Goal: Task Accomplishment & Management: Manage account settings

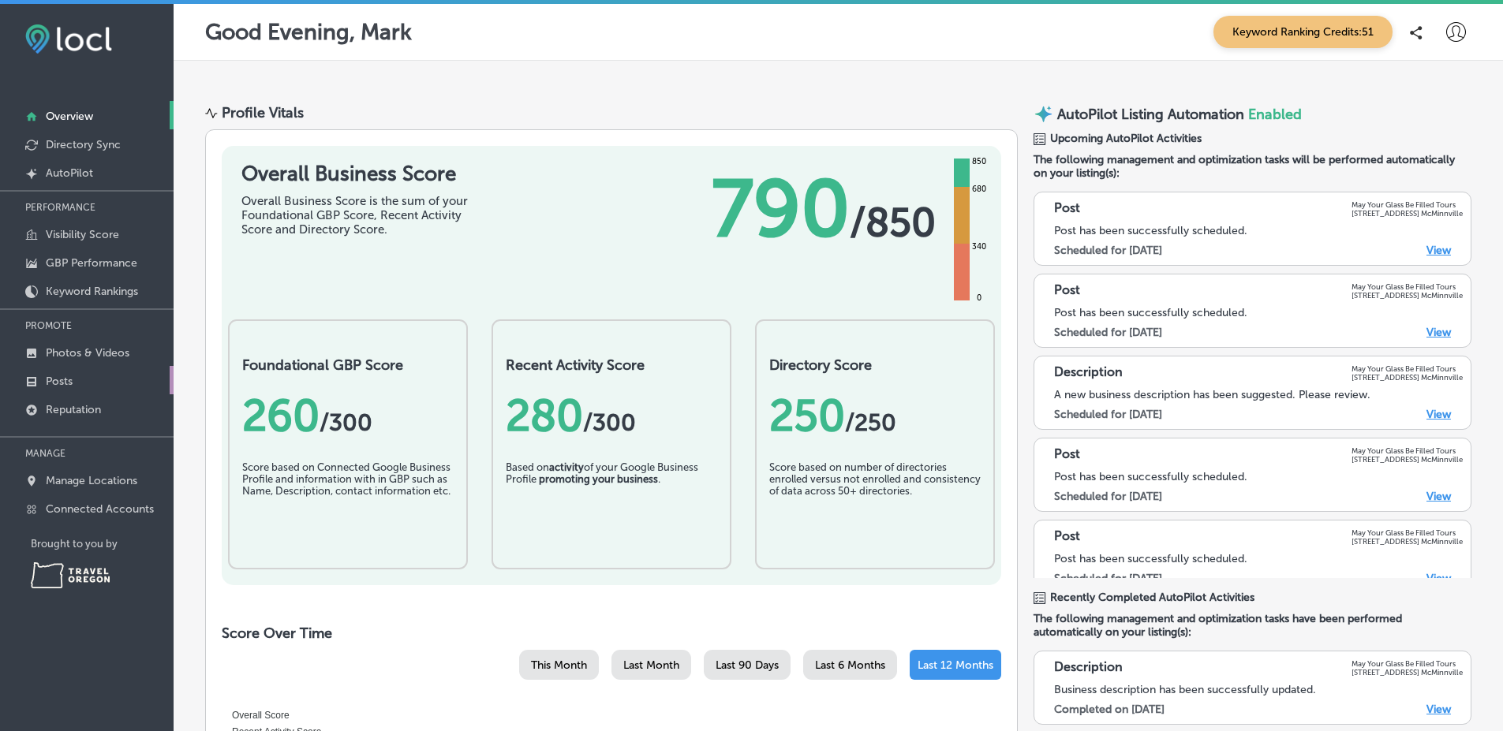
click at [140, 380] on link "Posts" at bounding box center [87, 380] width 174 height 28
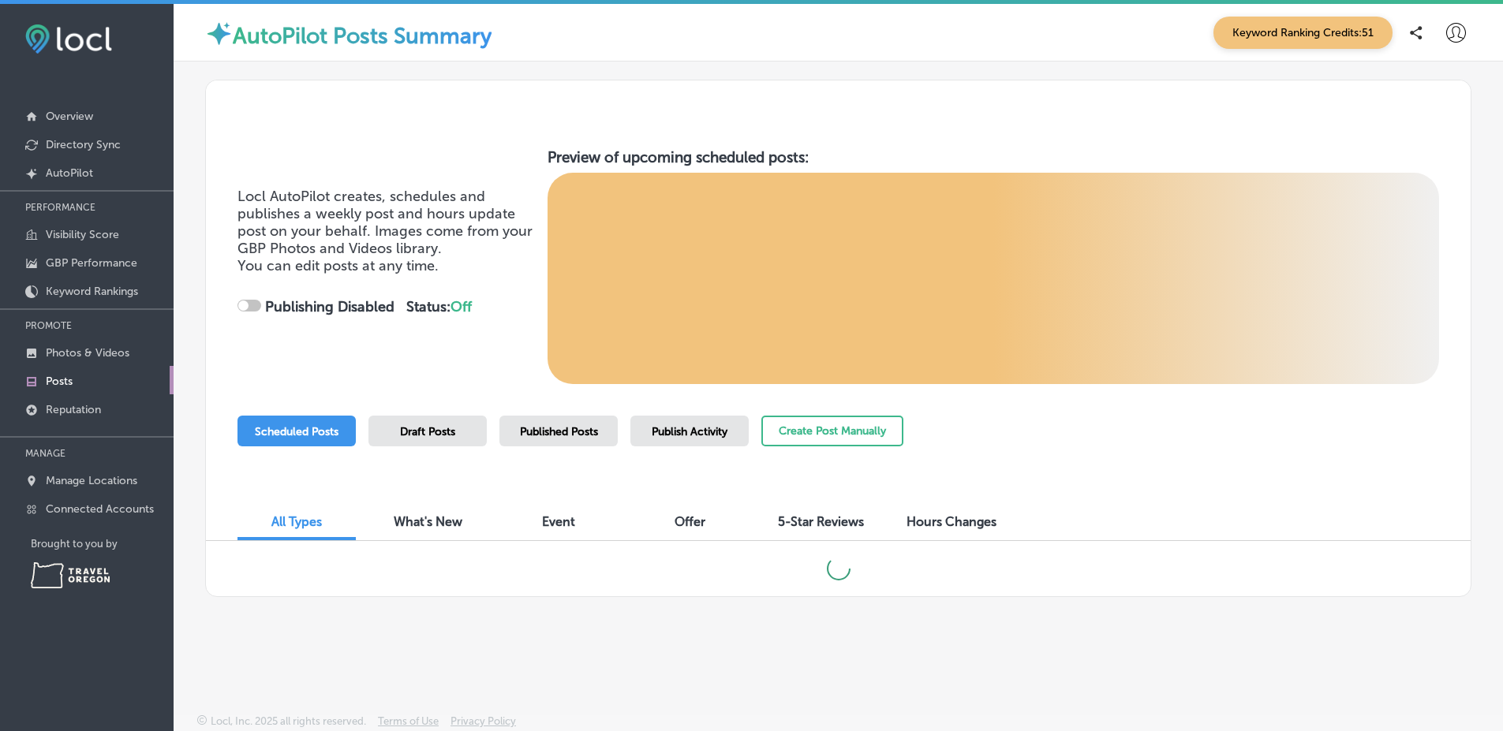
click at [590, 440] on div "Published Posts" at bounding box center [558, 431] width 118 height 31
click at [1192, 398] on div "Locl AutoPilot creates, schedules and publishes a weekly post and hours update …" at bounding box center [838, 339] width 1266 height 518
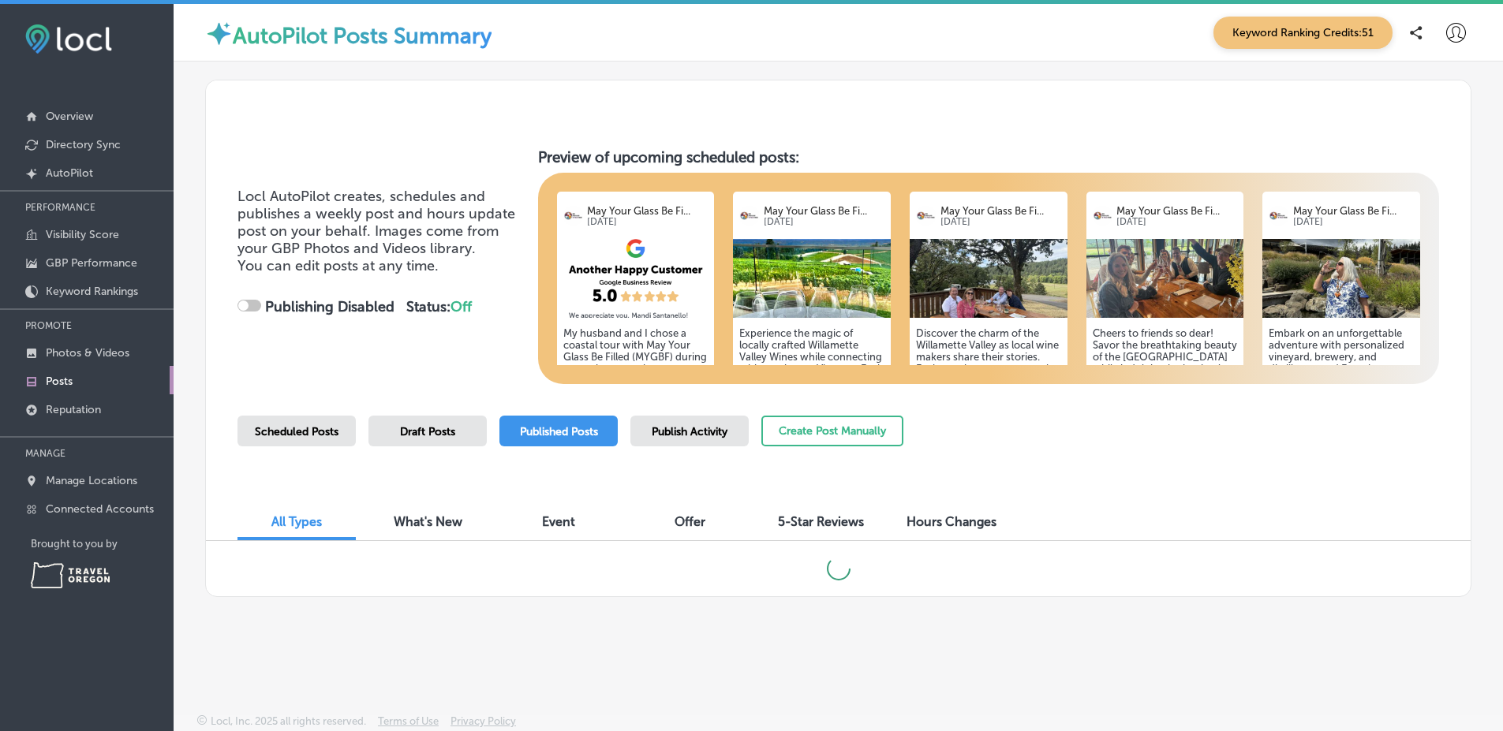
click at [1493, 398] on div "Locl AutoPilot creates, schedules and publishes a weekly post and hours update …" at bounding box center [838, 351] width 1329 height 578
click at [481, 423] on div "Draft Posts" at bounding box center [427, 431] width 118 height 31
click at [437, 221] on span "Locl AutoPilot creates, schedules and publishes a weekly post and hours update …" at bounding box center [376, 222] width 278 height 69
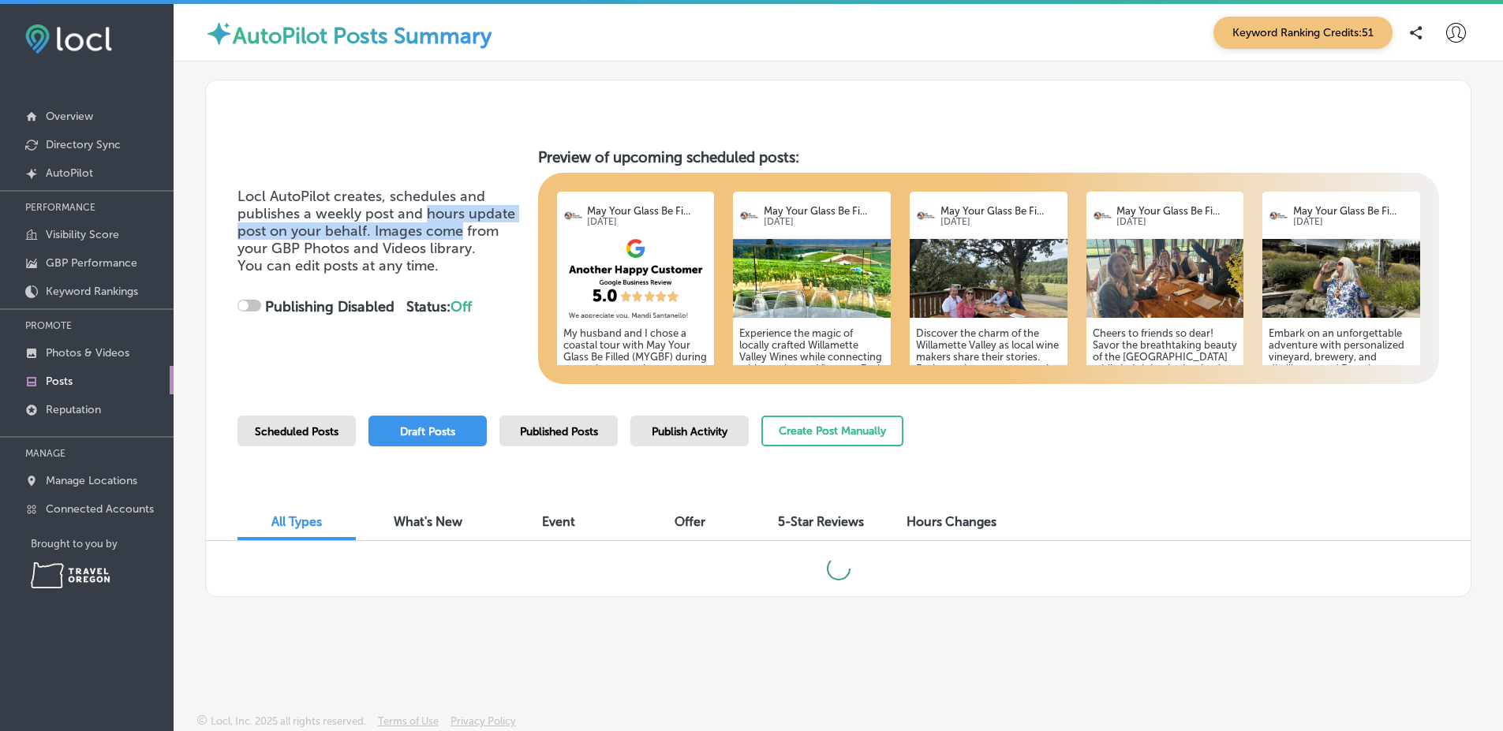
drag, startPoint x: 437, startPoint y: 221, endPoint x: 451, endPoint y: 247, distance: 29.3
click at [451, 247] on span "Locl AutoPilot creates, schedules and publishes a weekly post and hours update …" at bounding box center [376, 222] width 278 height 69
checkbox input "true"
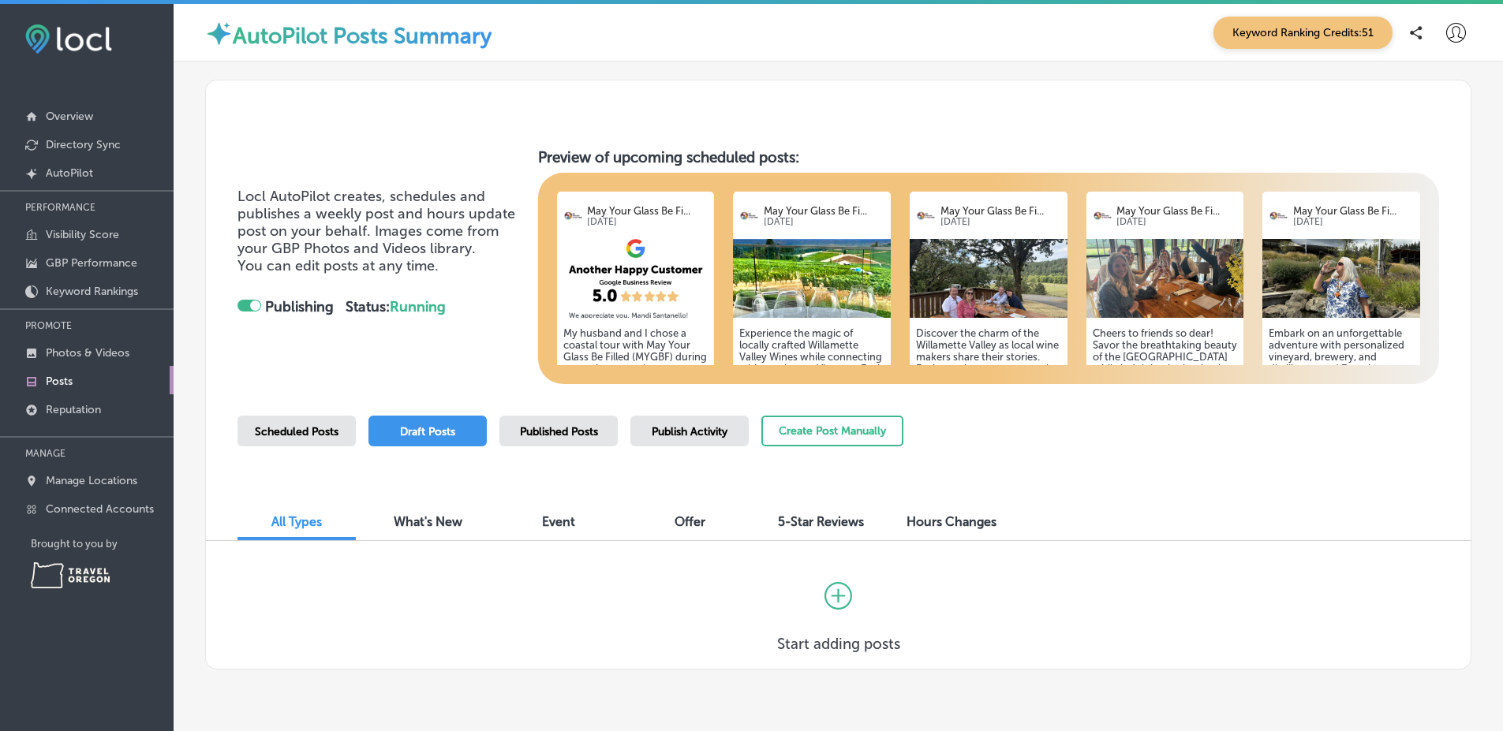
click at [604, 425] on div "Published Posts" at bounding box center [558, 431] width 118 height 31
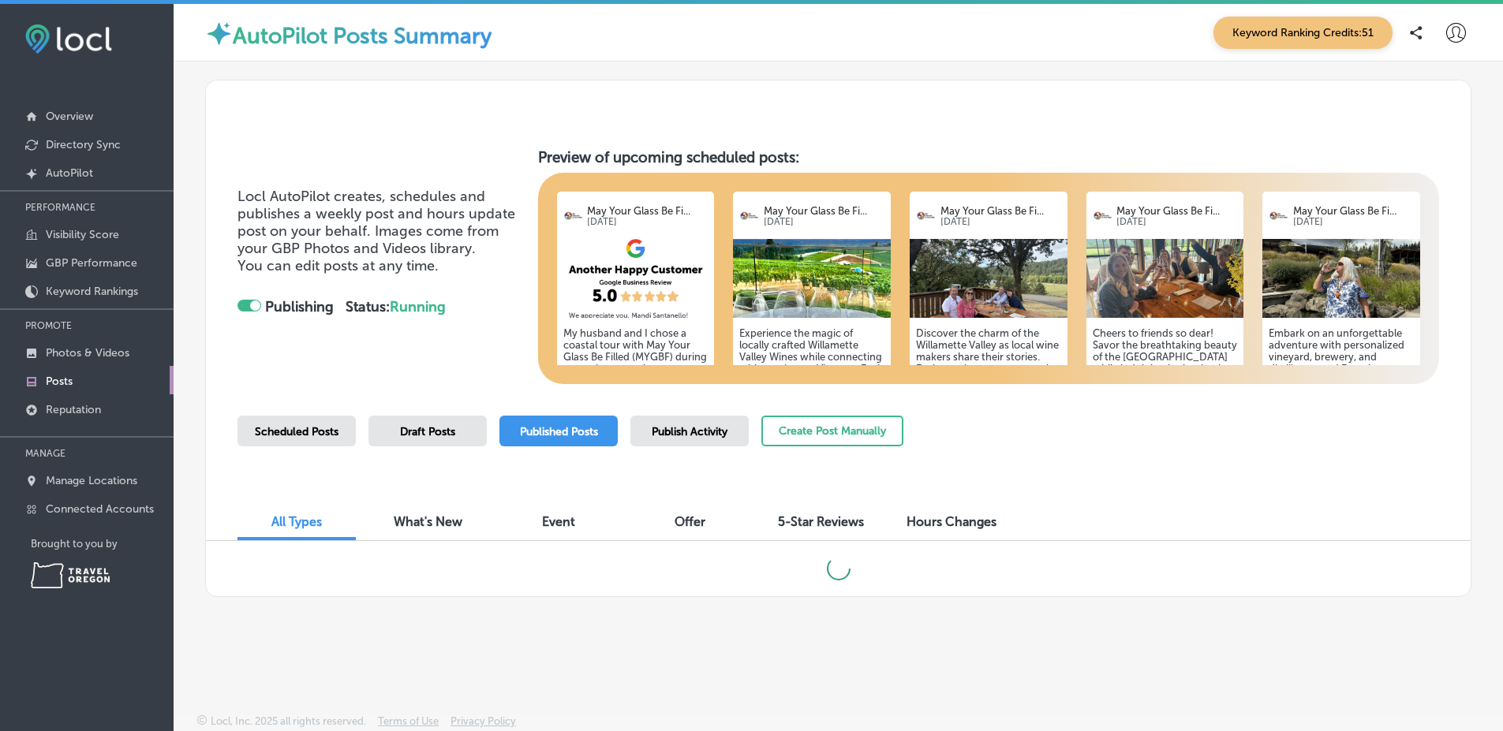
click at [1124, 438] on div "Scheduled Posts Draft Posts Published Posts Publish Activity Create Post Manual…" at bounding box center [838, 452] width 1202 height 72
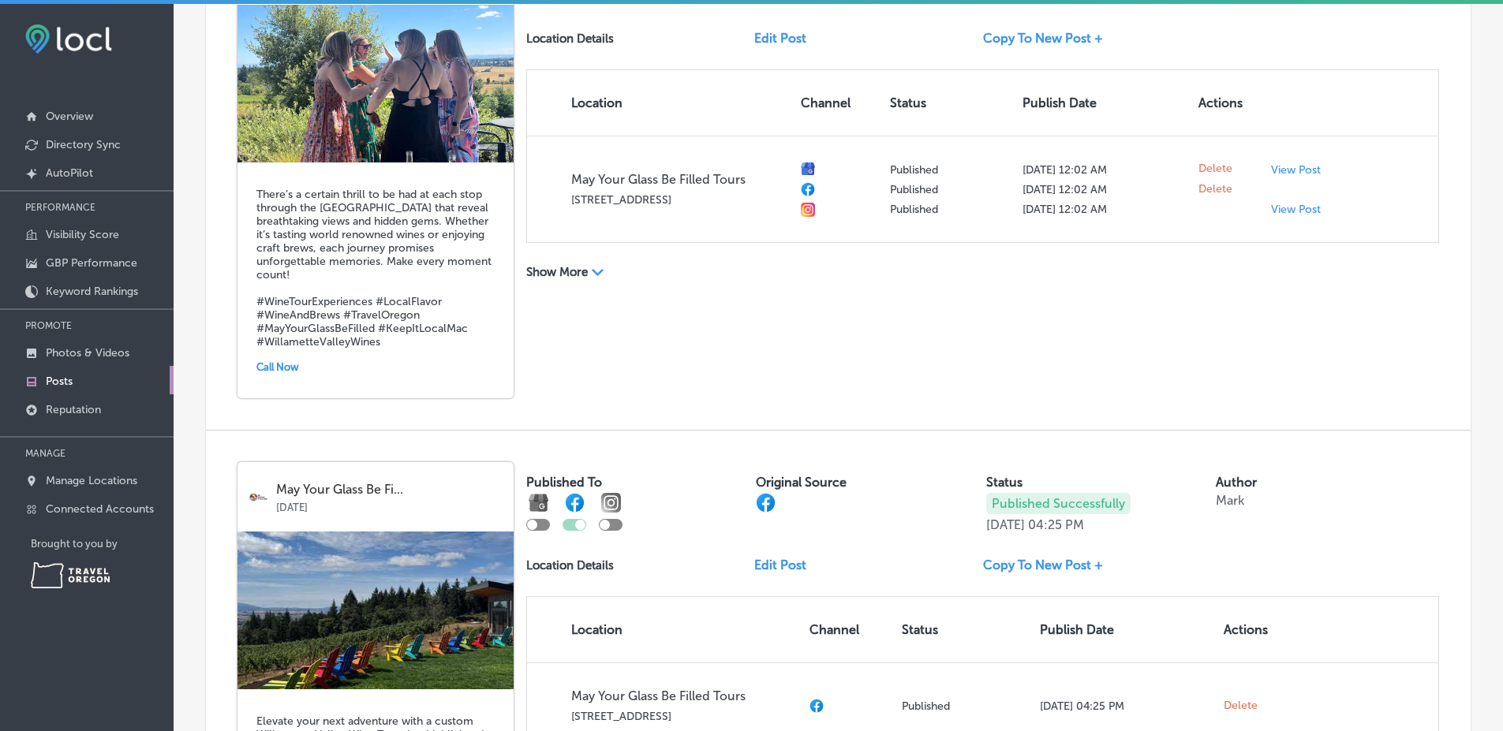
scroll to position [2933, 0]
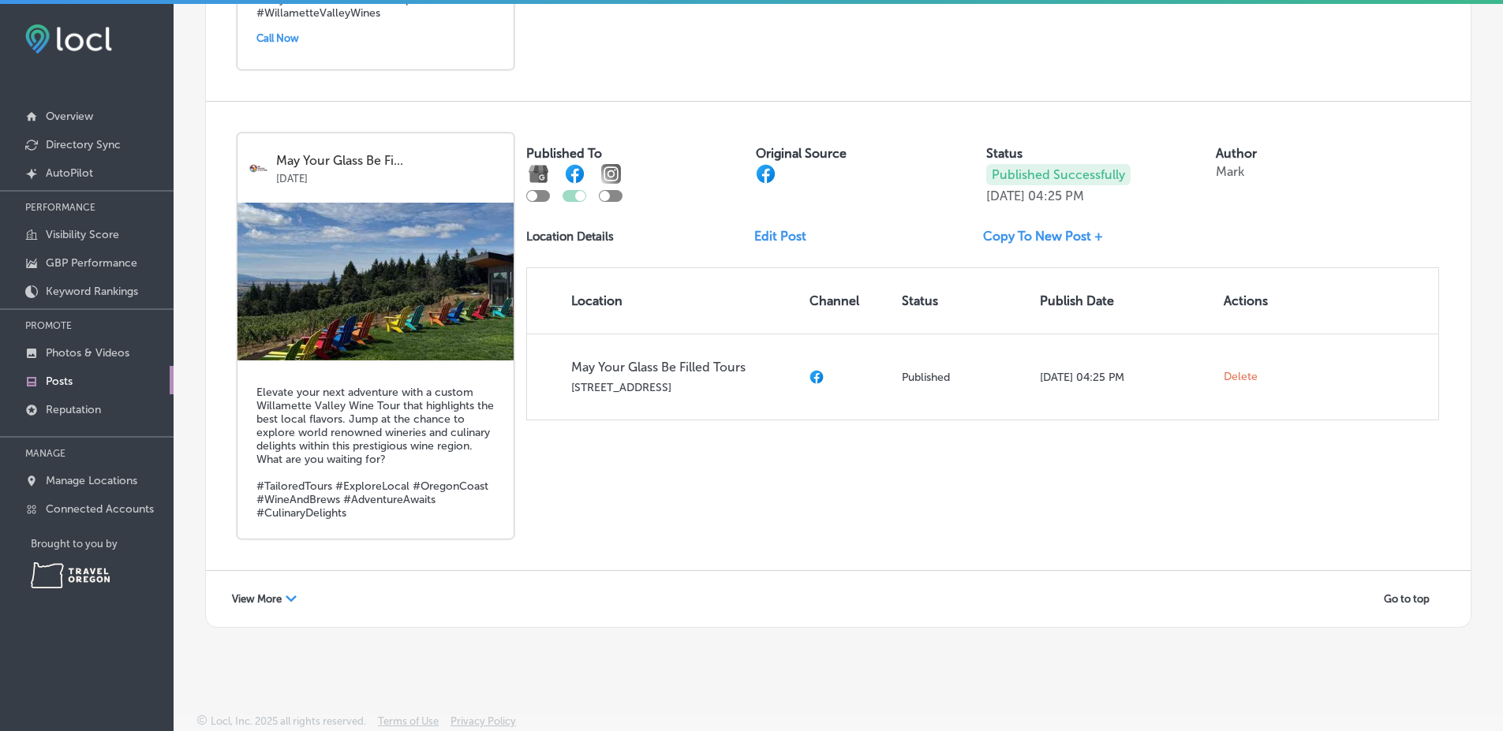
click at [296, 597] on polygon at bounding box center [291, 599] width 11 height 6
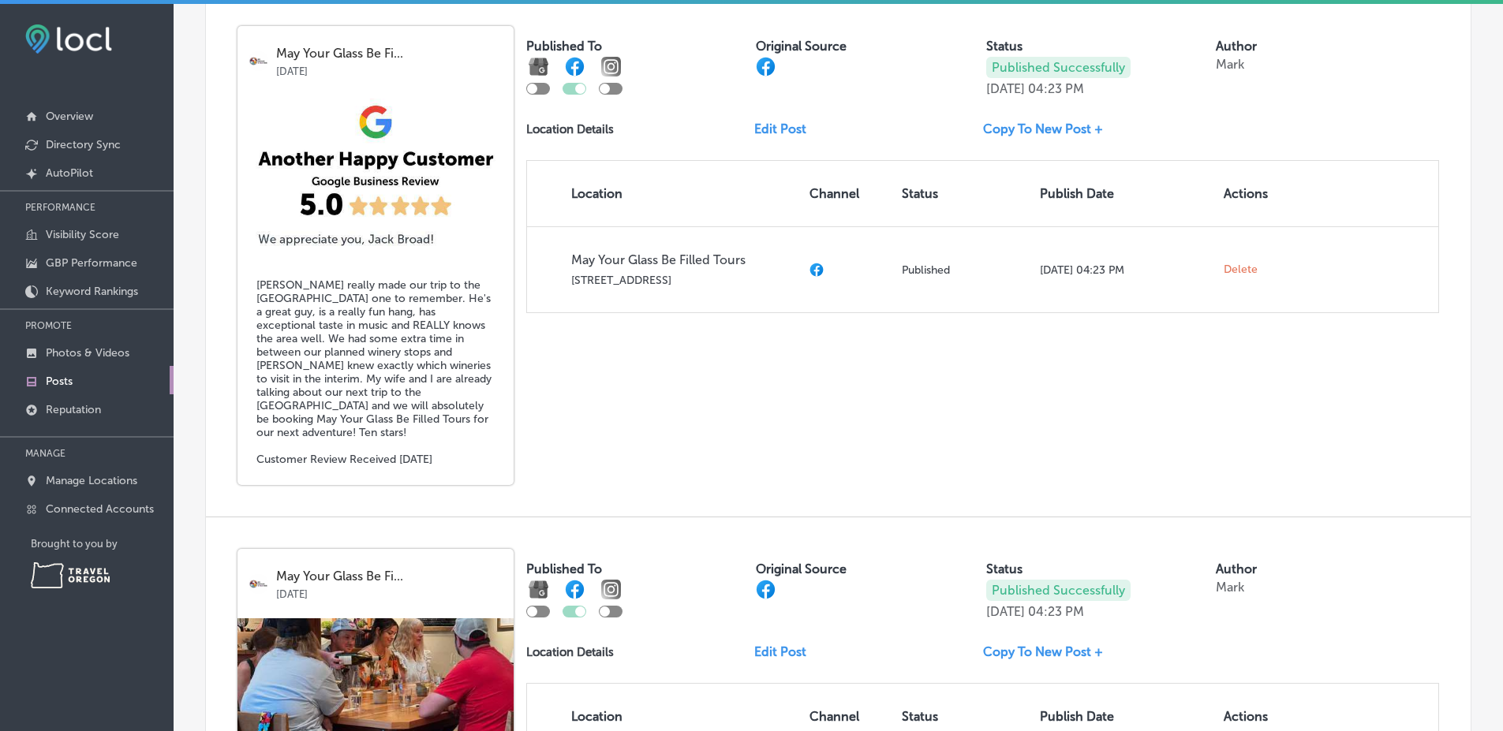
scroll to position [5918, 0]
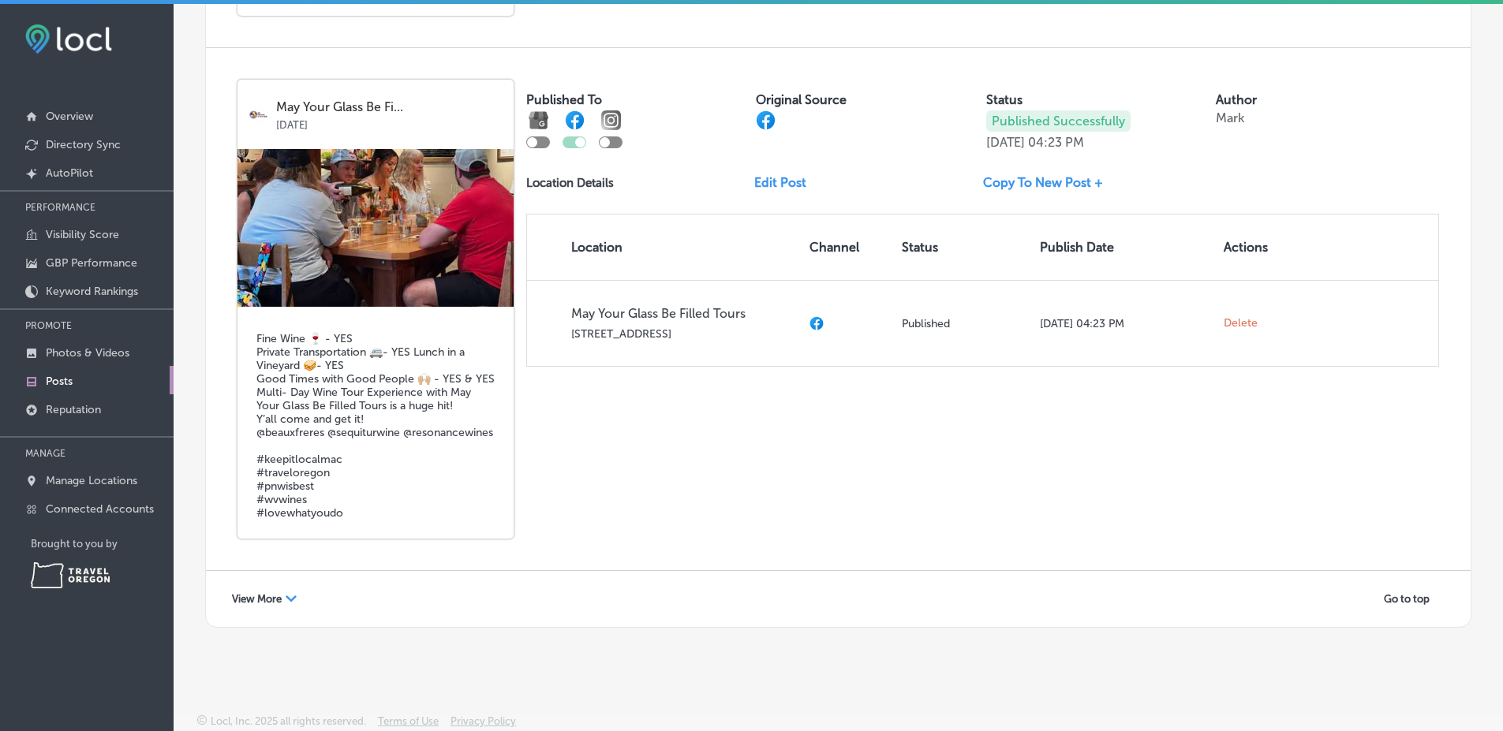
click at [266, 602] on div "View More Path Created with Sketch. Go to top" at bounding box center [838, 599] width 1233 height 24
click at [266, 602] on span "View More" at bounding box center [257, 599] width 50 height 12
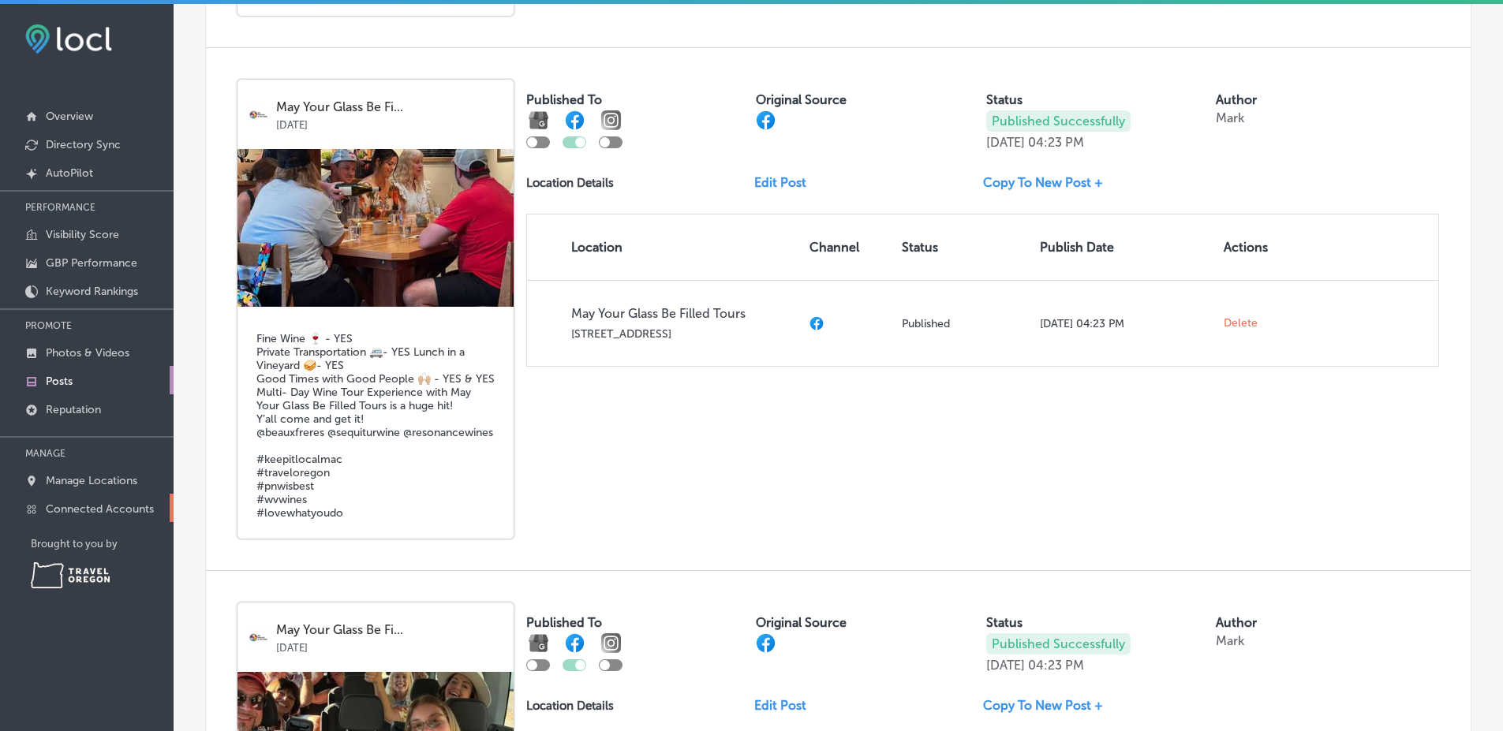
click at [128, 499] on link "Connected Accounts" at bounding box center [87, 508] width 174 height 28
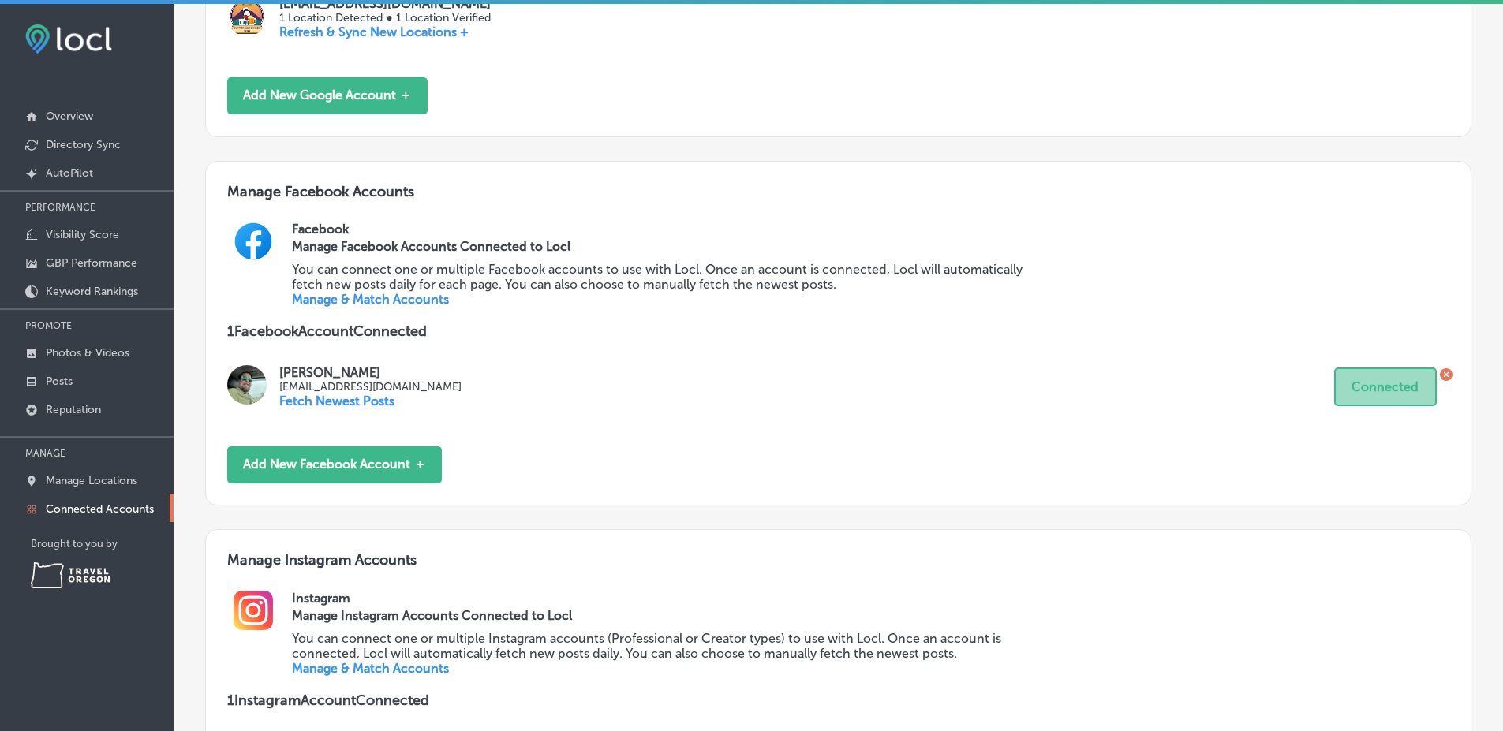
scroll to position [684, 0]
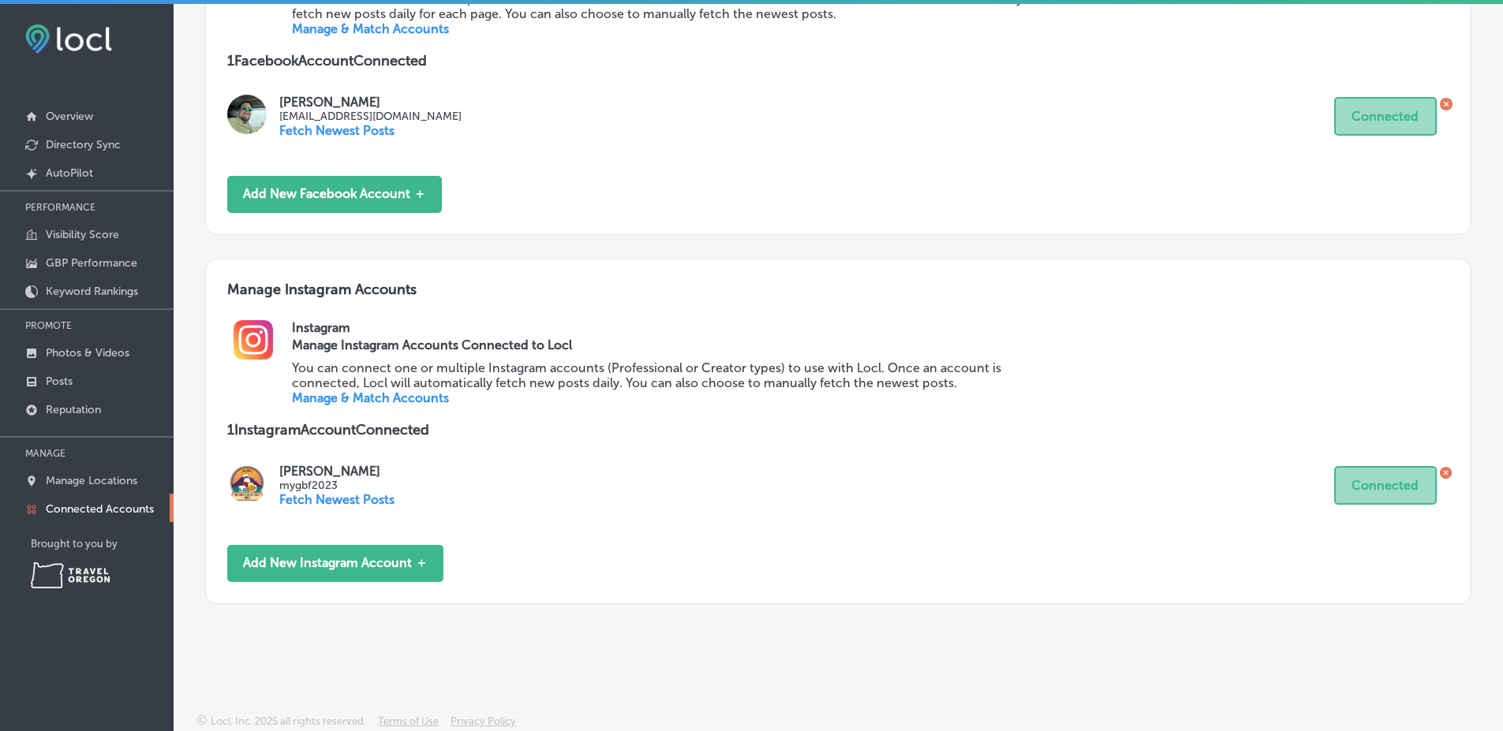
click at [360, 499] on p "Fetch Newest Posts" at bounding box center [336, 499] width 115 height 15
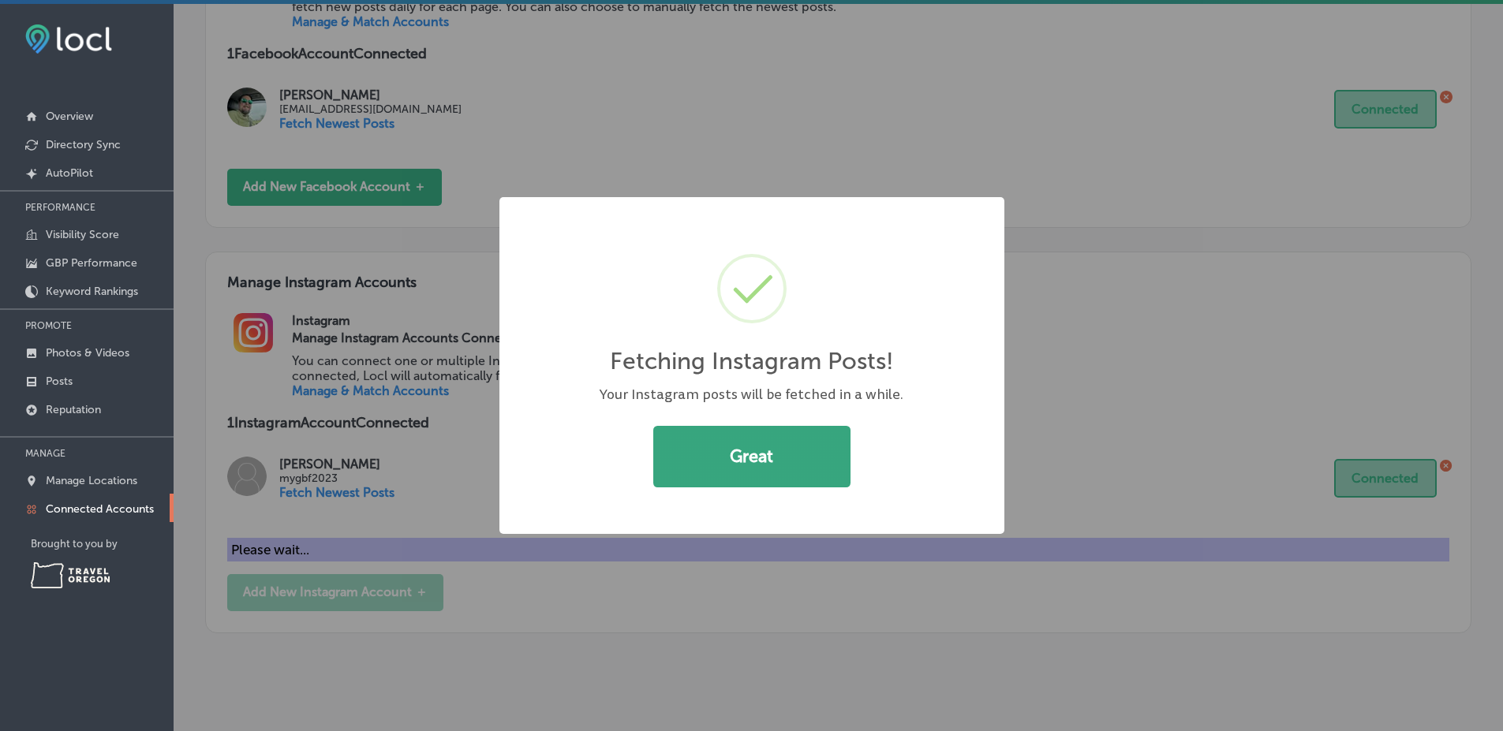
click at [806, 441] on button "Great" at bounding box center [751, 457] width 197 height 62
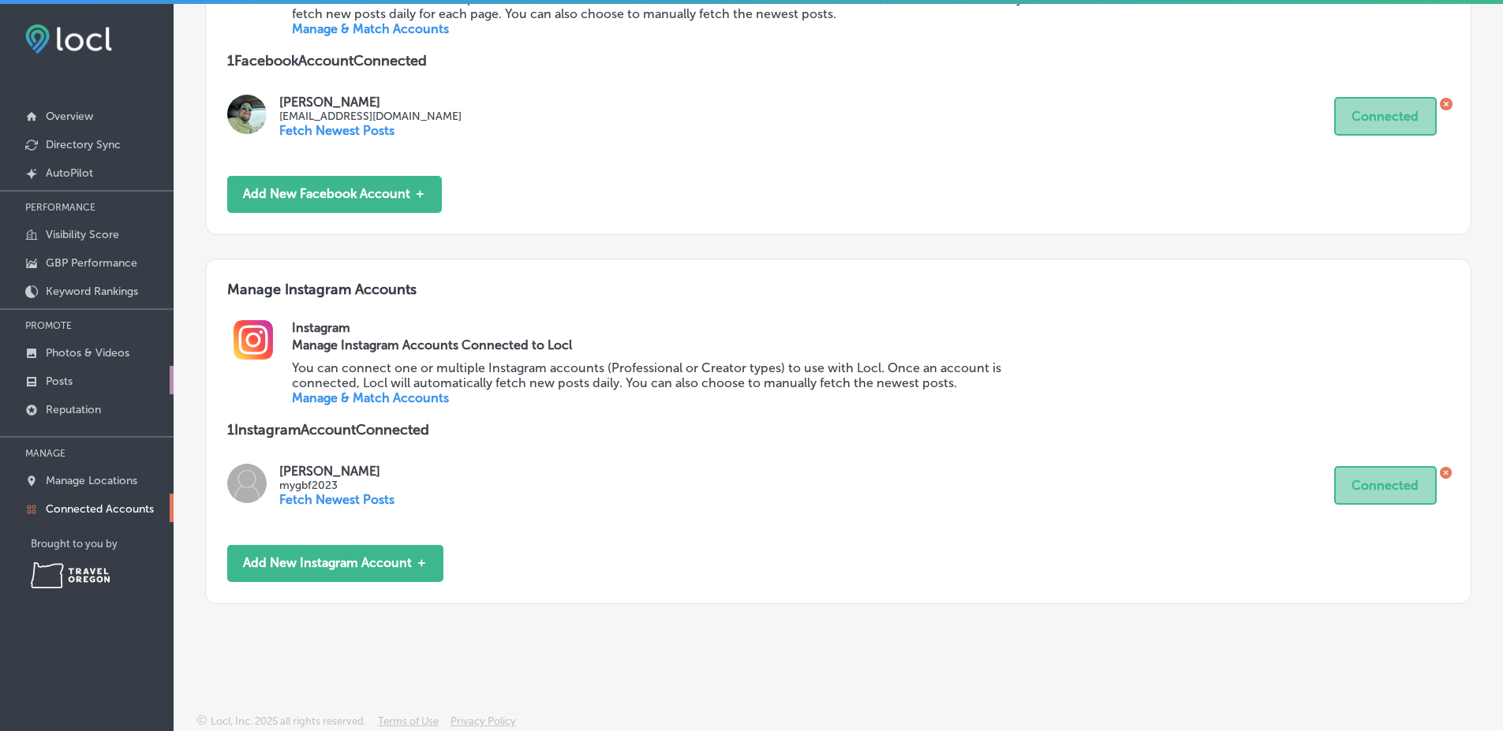
click at [62, 387] on p "Posts" at bounding box center [59, 381] width 27 height 13
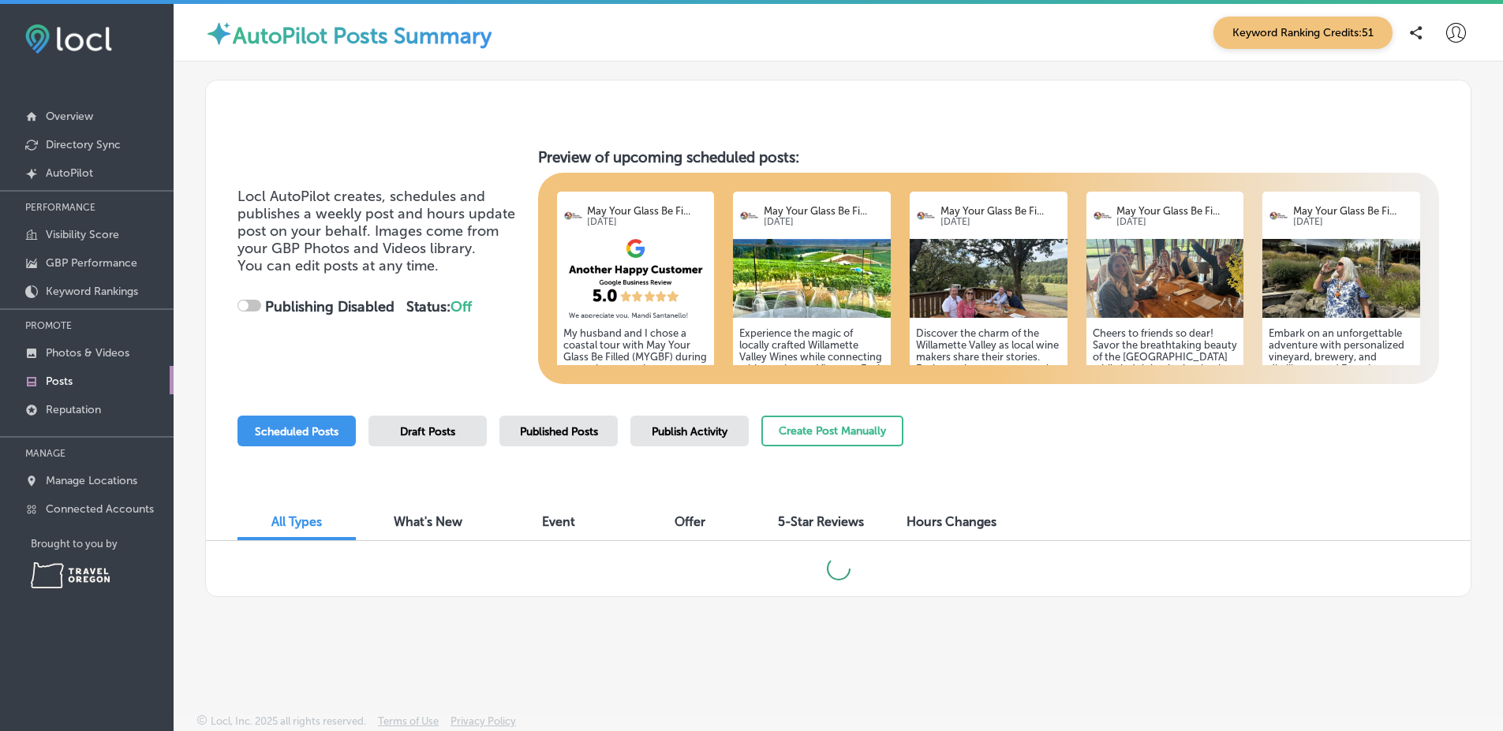
checkbox input "true"
click at [423, 450] on div "Scheduled Posts Draft Posts Published Posts Publish Activity Create Post Manual…" at bounding box center [570, 452] width 666 height 72
click at [466, 414] on div "Locl AutoPilot creates, schedules and publishes a weekly post and hours update …" at bounding box center [838, 339] width 1266 height 518
click at [466, 437] on div "Draft Posts" at bounding box center [427, 431] width 118 height 31
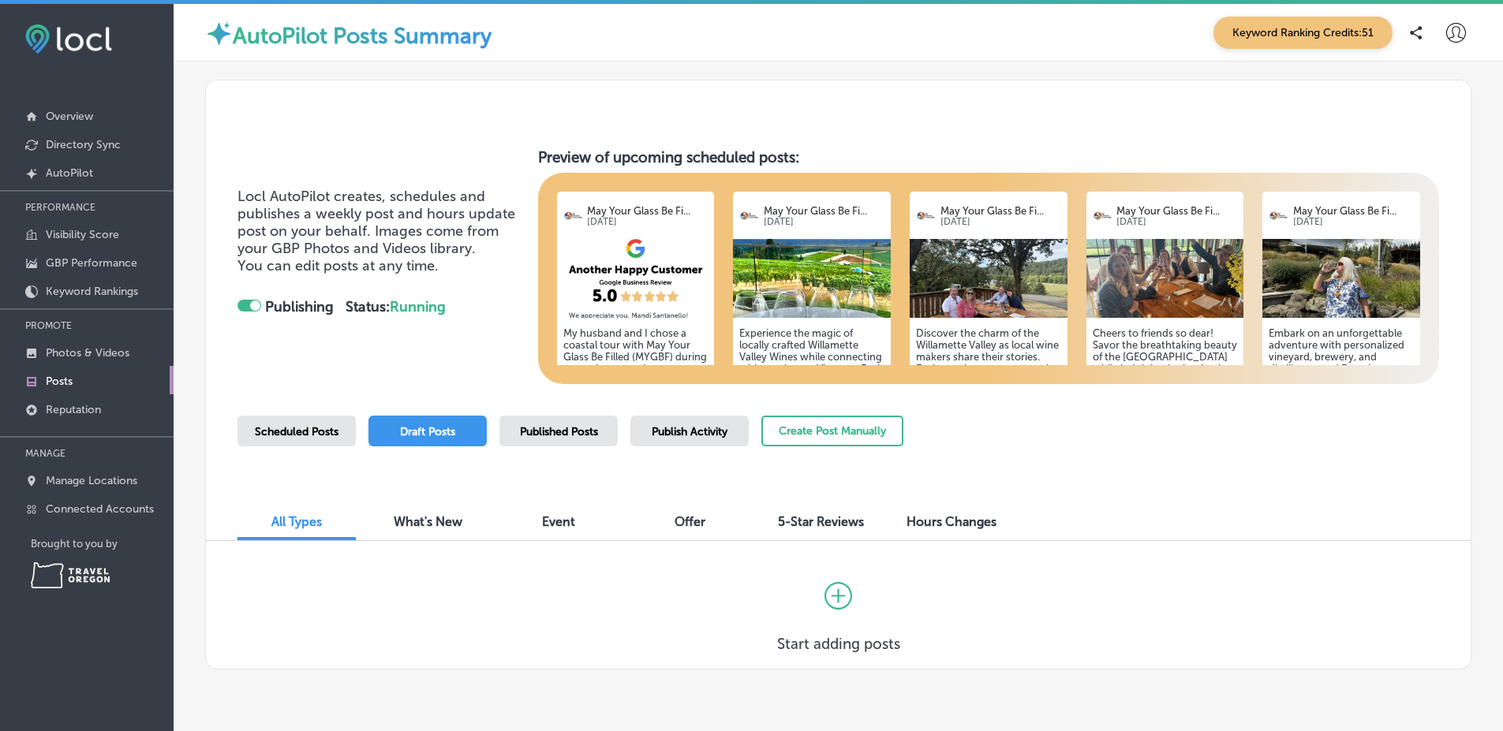
click at [520, 424] on div "Published Posts" at bounding box center [558, 431] width 118 height 31
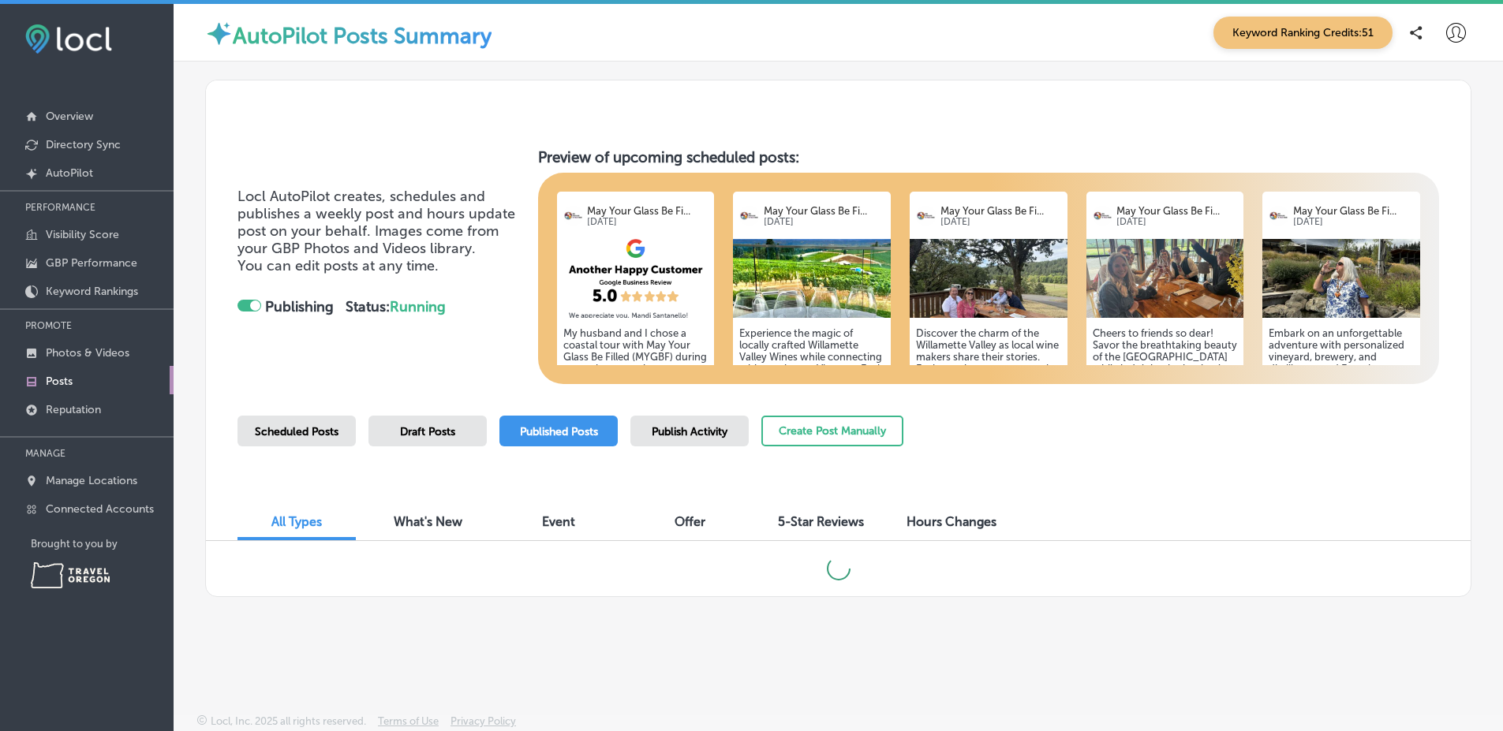
click at [1473, 438] on div "Locl AutoPilot creates, schedules and publishes a weekly post and hours update …" at bounding box center [838, 351] width 1329 height 578
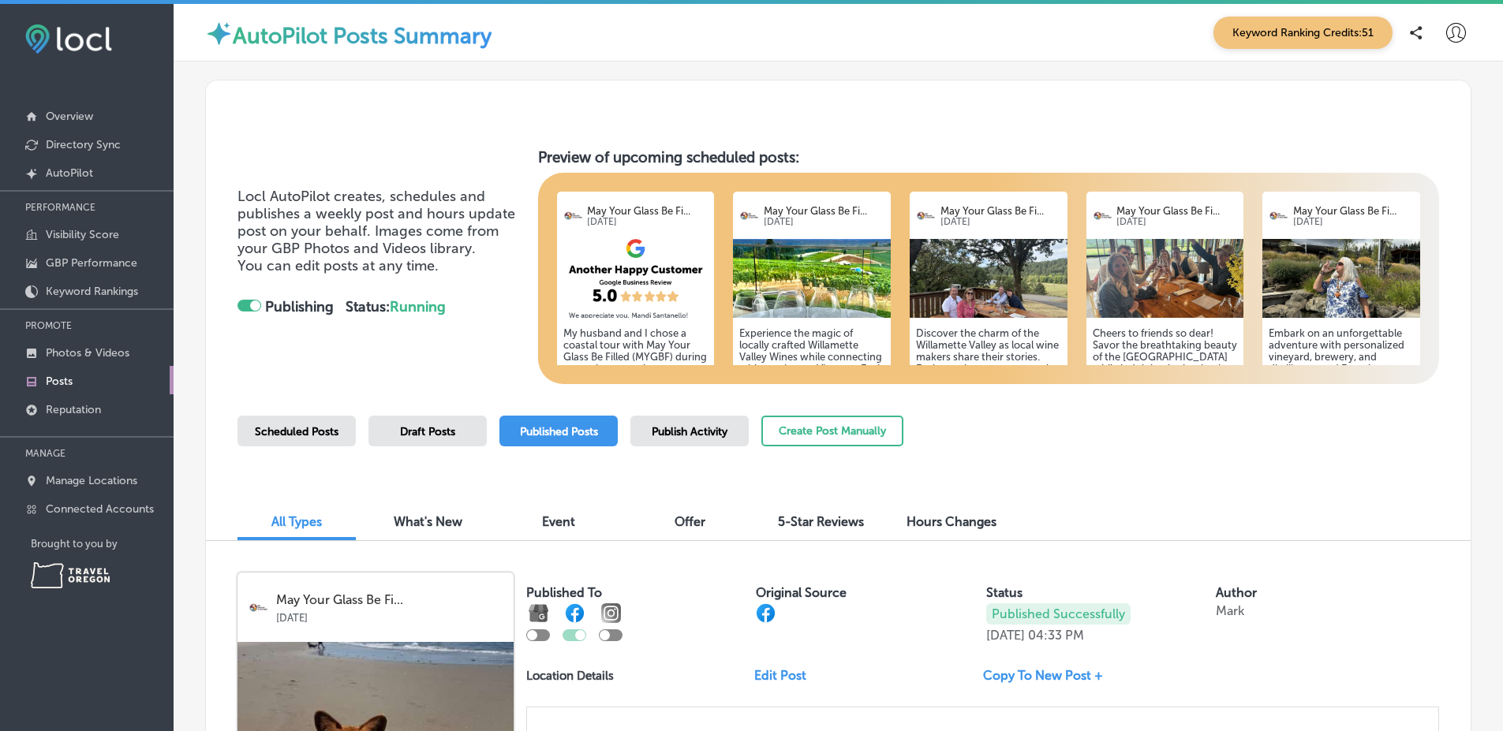
click at [663, 417] on div "Publish Activity" at bounding box center [689, 431] width 118 height 31
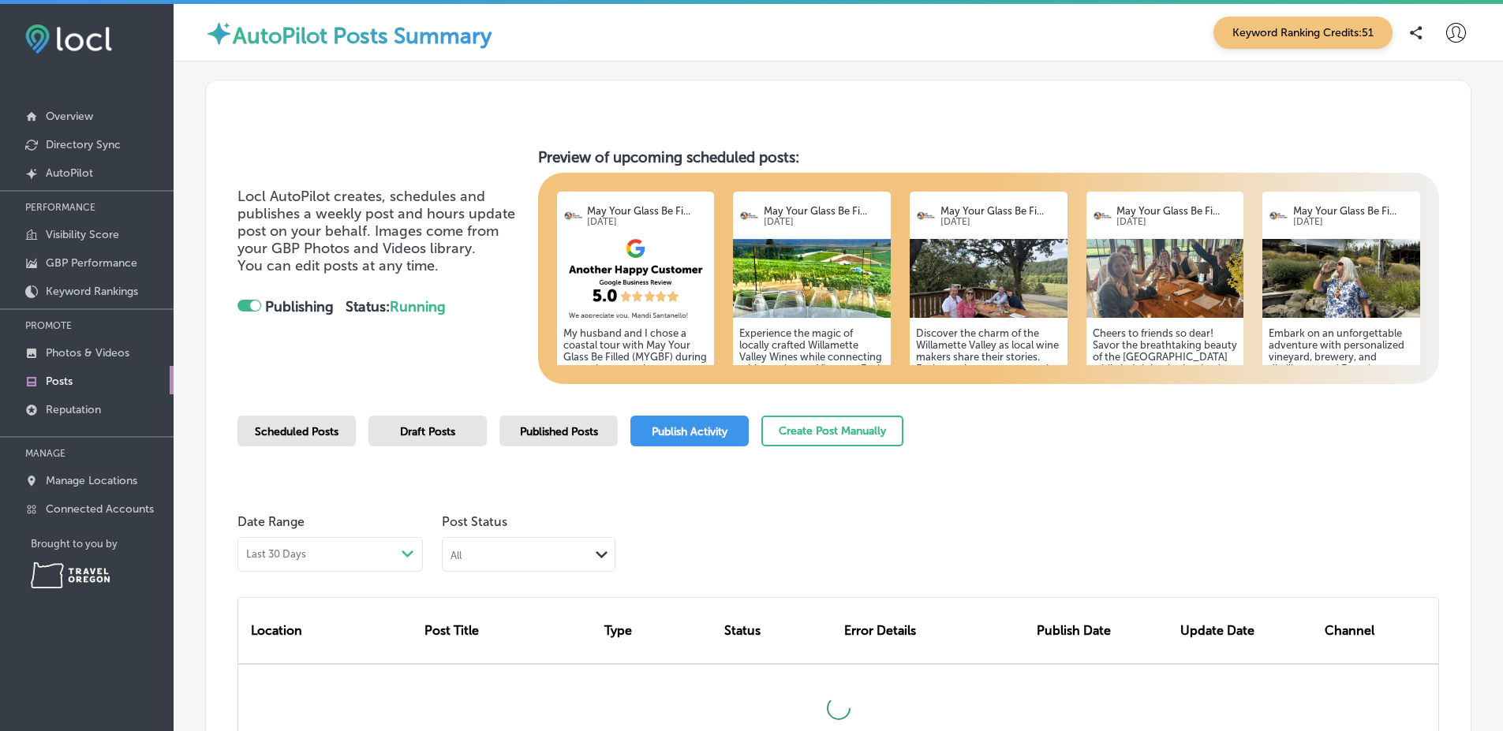
click at [1473, 469] on div "Locl AutoPilot creates, schedules and publishes a weekly post and hours update …" at bounding box center [838, 436] width 1329 height 748
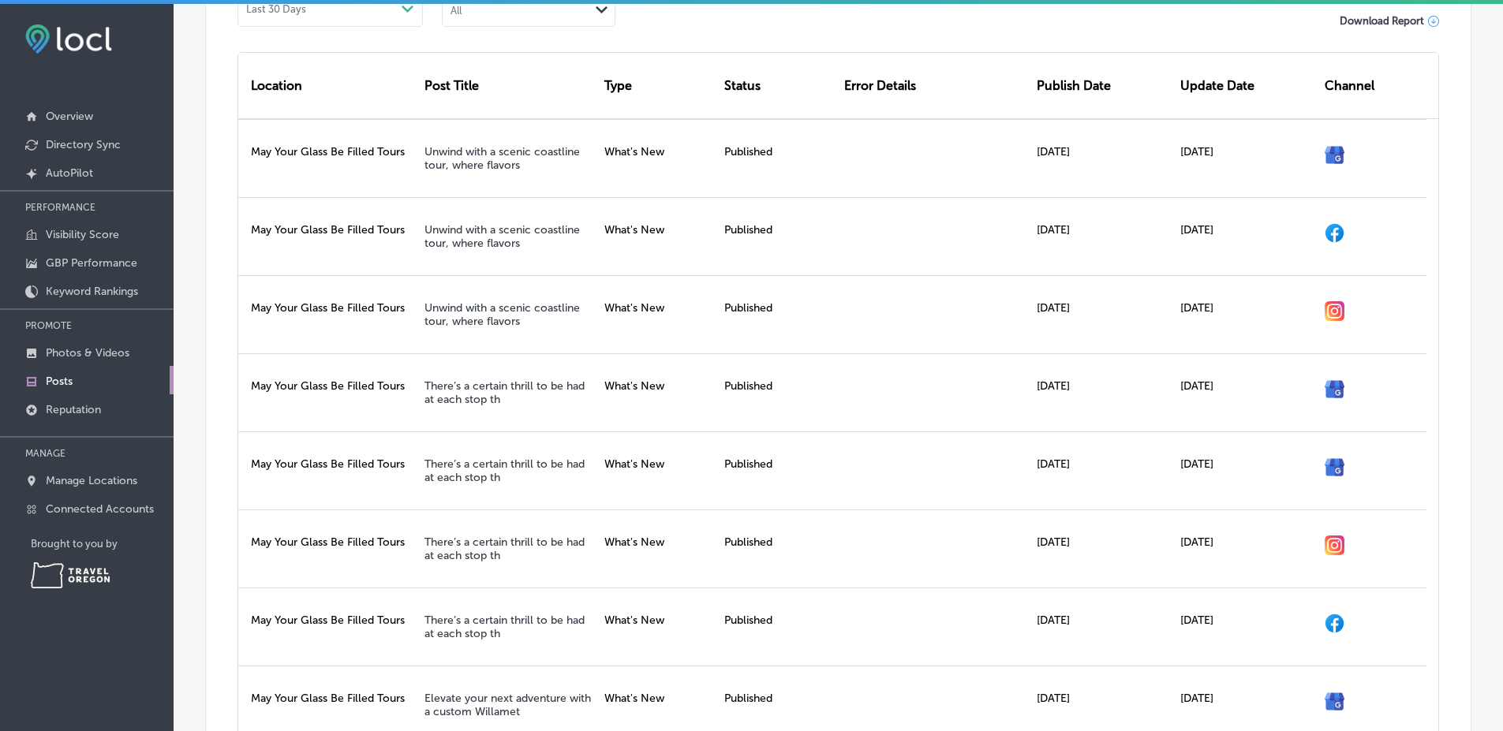
scroll to position [550, 0]
